Goal: Information Seeking & Learning: Learn about a topic

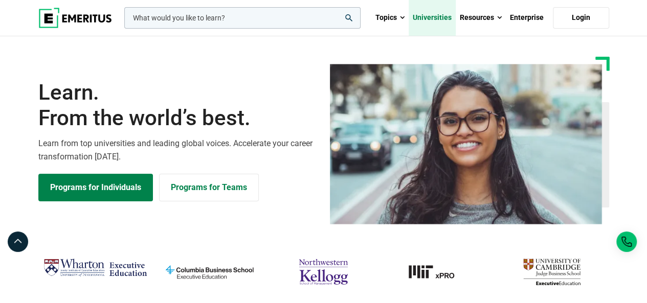
click at [437, 20] on link "Universities" at bounding box center [432, 18] width 47 height 36
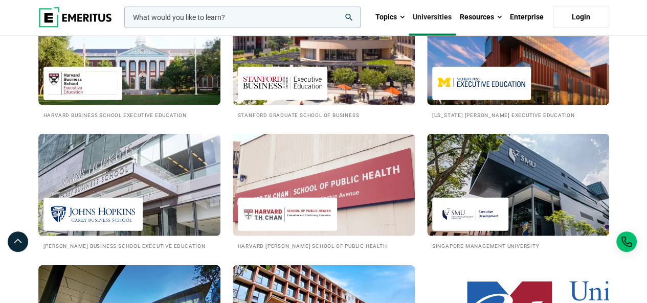
scroll to position [1275, 0]
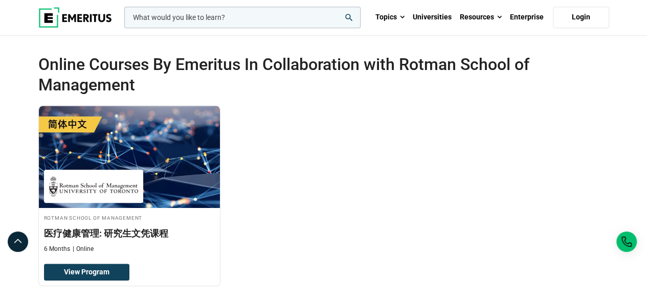
scroll to position [336, 0]
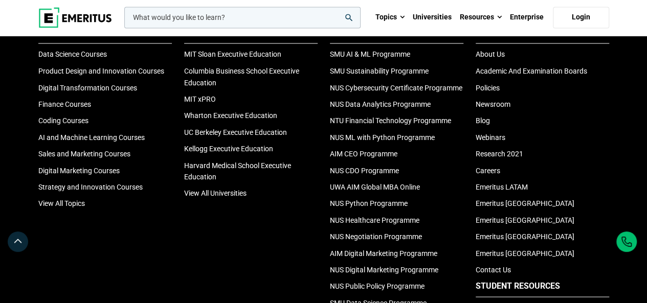
scroll to position [896, 0]
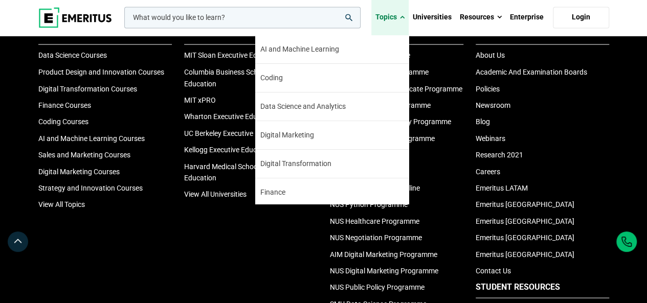
click at [399, 19] on link "Topics" at bounding box center [389, 17] width 37 height 36
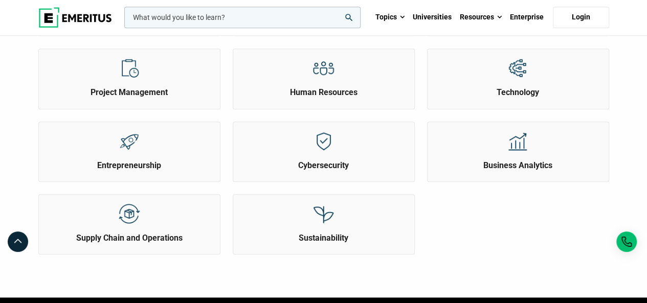
scroll to position [385, 0]
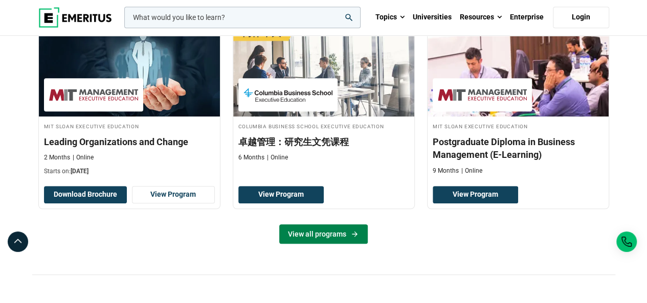
click at [296, 233] on link "View all programs" at bounding box center [323, 234] width 88 height 19
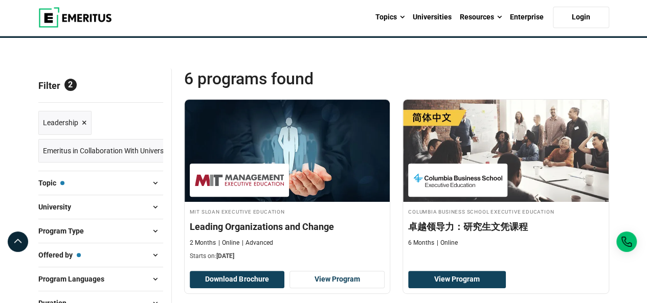
scroll to position [88, 0]
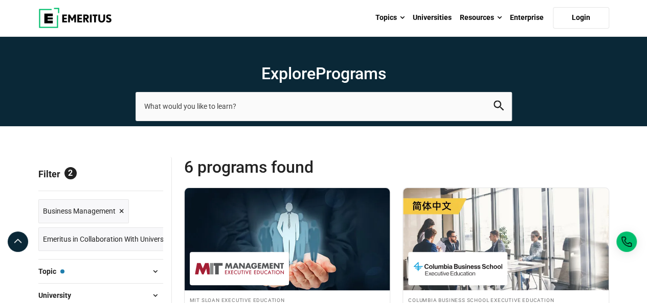
click at [328, 207] on img at bounding box center [287, 239] width 226 height 113
